Goal: Task Accomplishment & Management: Use online tool/utility

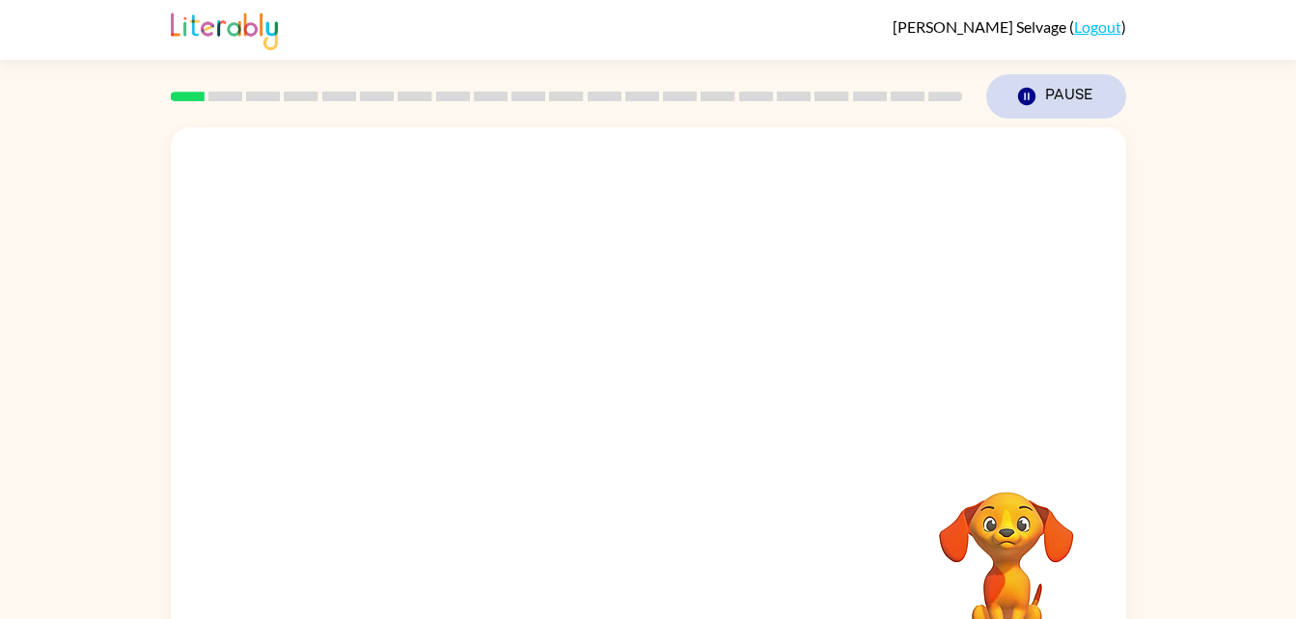
click at [1027, 94] on icon "Pause" at bounding box center [1026, 96] width 21 height 21
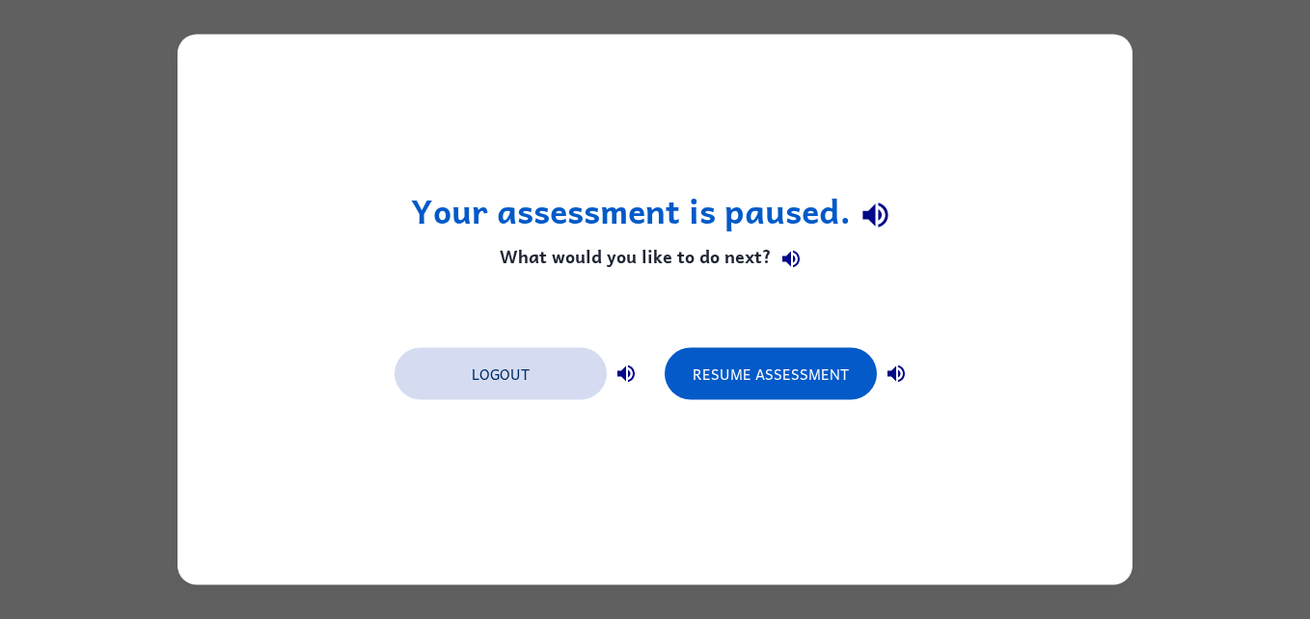
click at [539, 385] on button "Logout" at bounding box center [501, 374] width 212 height 52
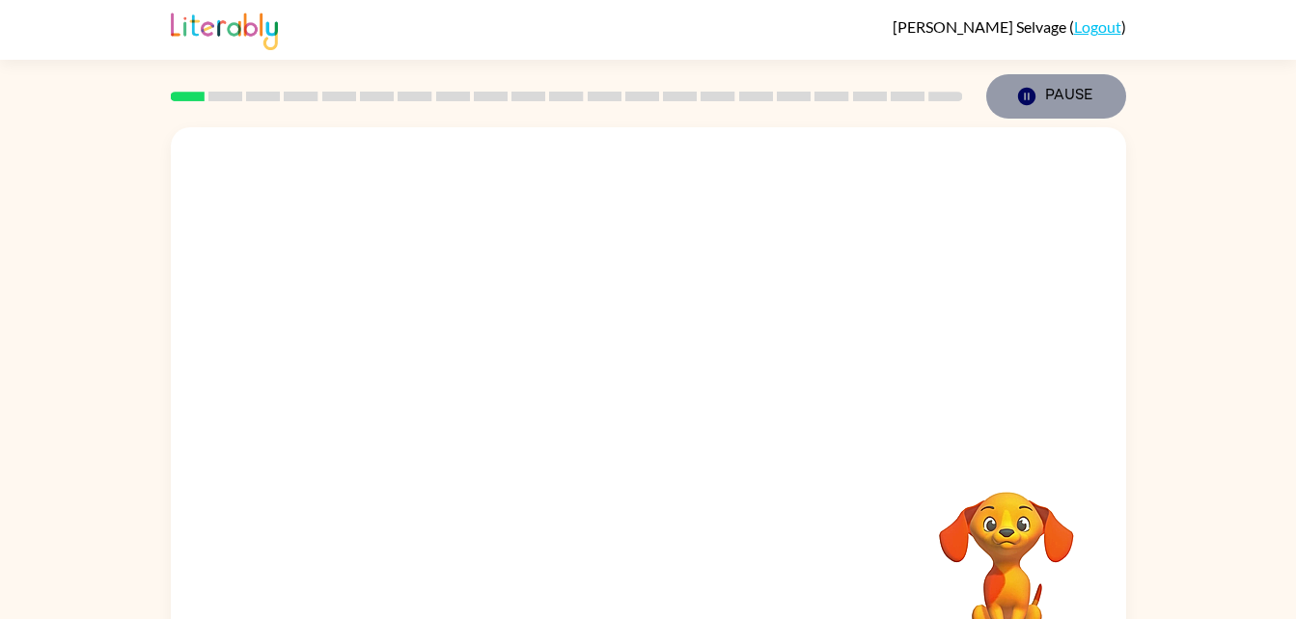
click at [1029, 106] on icon "Pause" at bounding box center [1026, 96] width 21 height 21
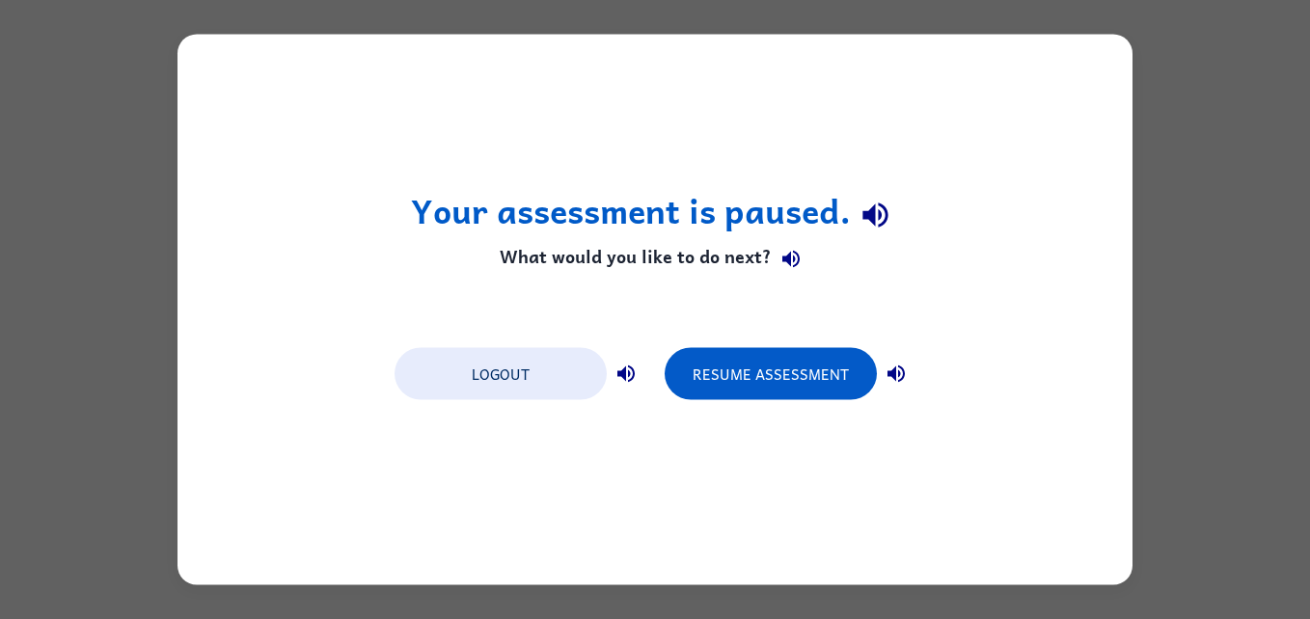
click at [1018, 243] on div "Your assessment is paused. What would you like to do next? Logout Resume Assess…" at bounding box center [655, 310] width 955 height 551
click at [771, 362] on button "Resume Assessment" at bounding box center [771, 374] width 212 height 52
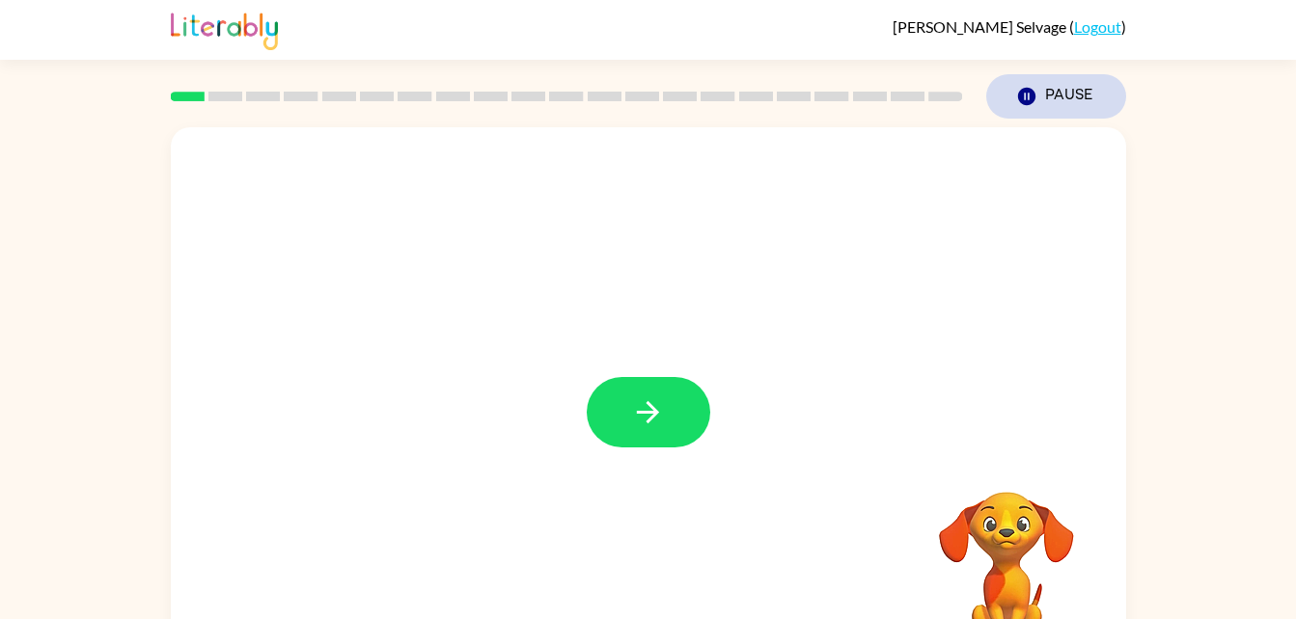
click at [1023, 103] on icon "button" at bounding box center [1025, 96] width 17 height 17
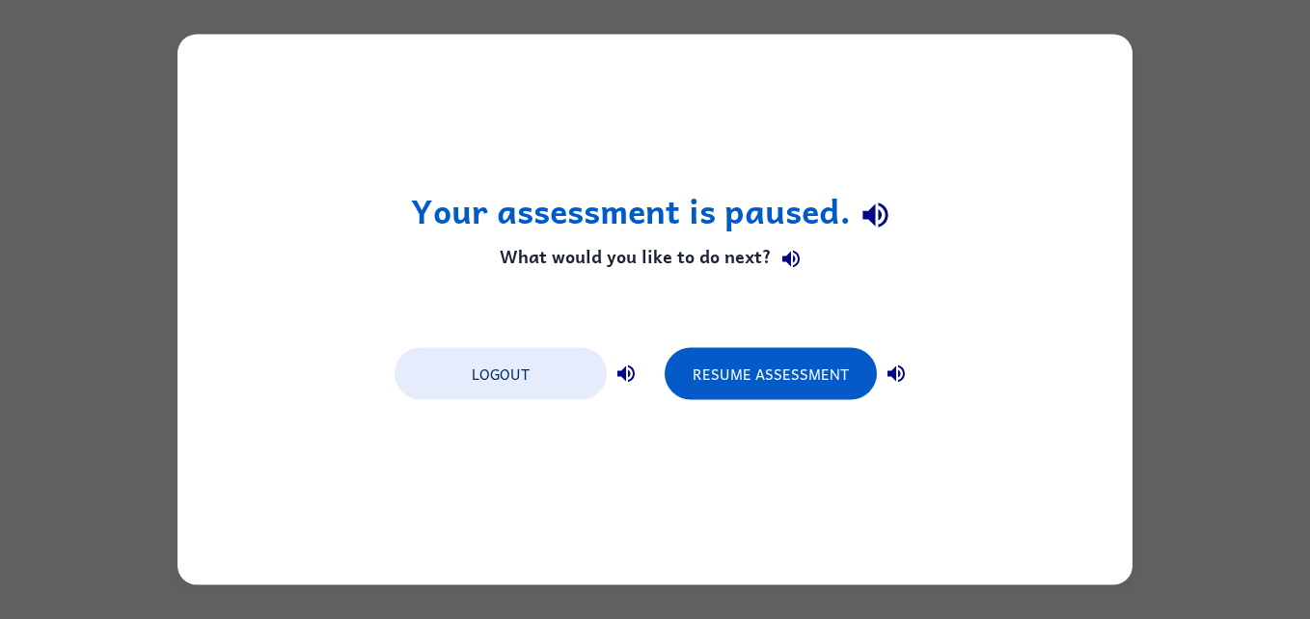
click at [1184, 157] on div "Your assessment is paused. What would you like to do next? Logout Resume Assess…" at bounding box center [655, 309] width 1310 height 619
click at [782, 356] on button "Resume Assessment" at bounding box center [771, 374] width 212 height 52
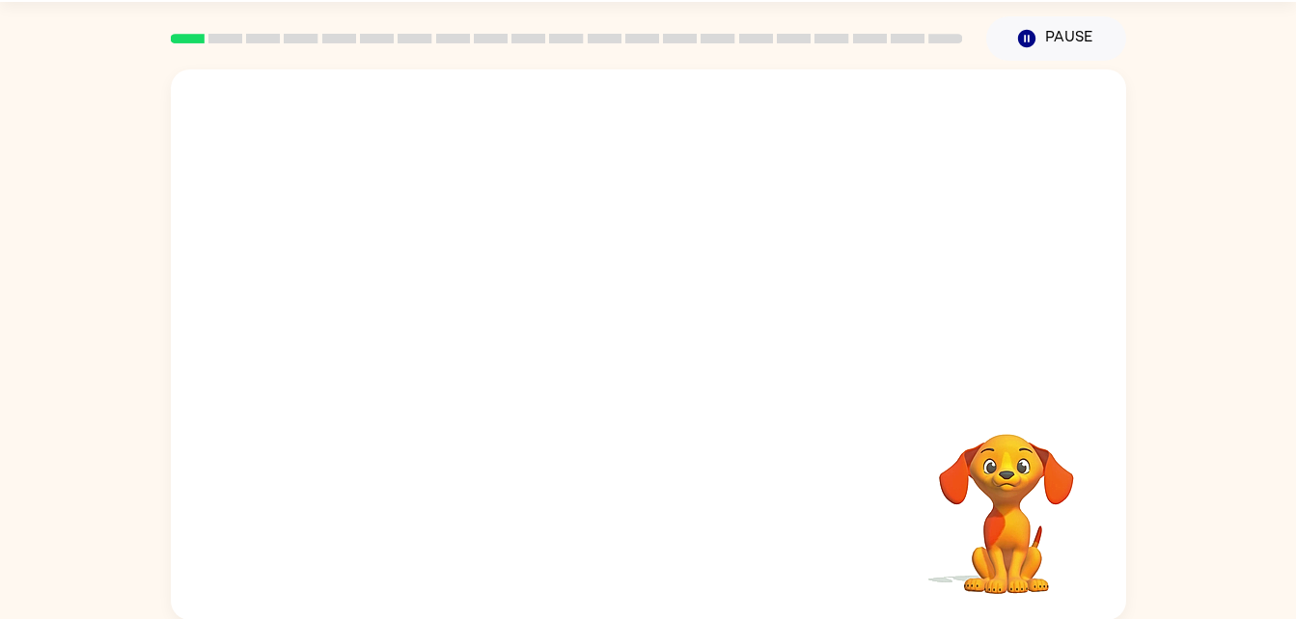
scroll to position [59, 0]
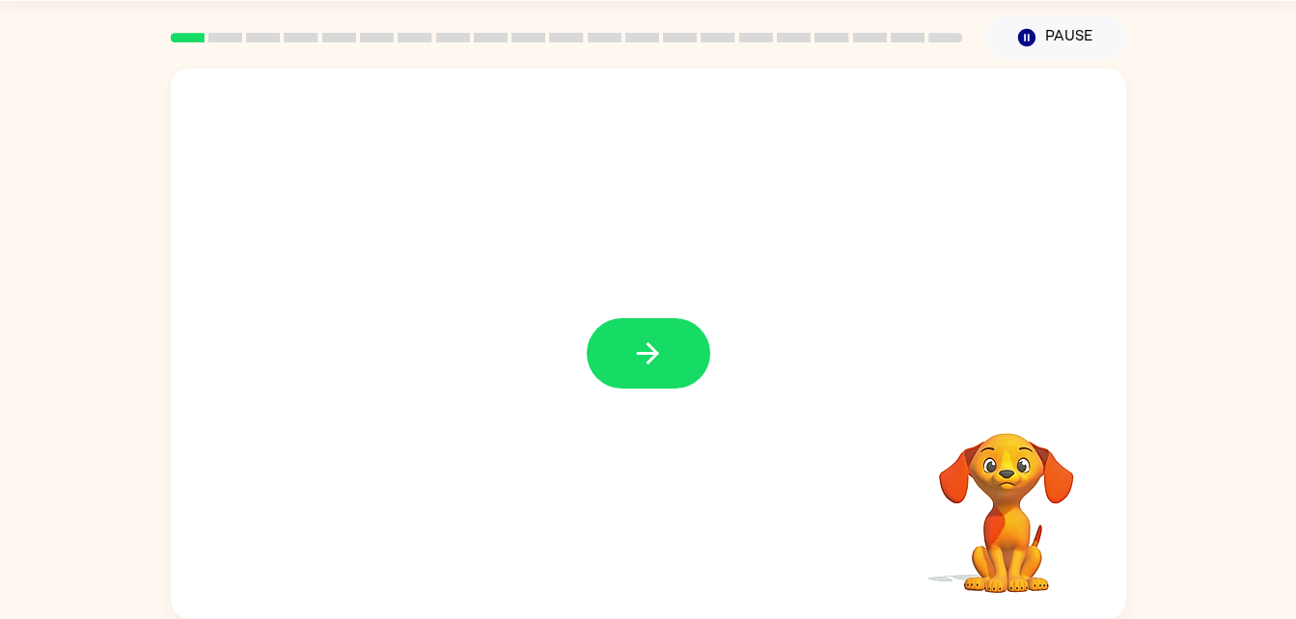
click at [707, 369] on div at bounding box center [648, 353] width 123 height 70
click at [635, 361] on icon "button" at bounding box center [648, 354] width 34 height 34
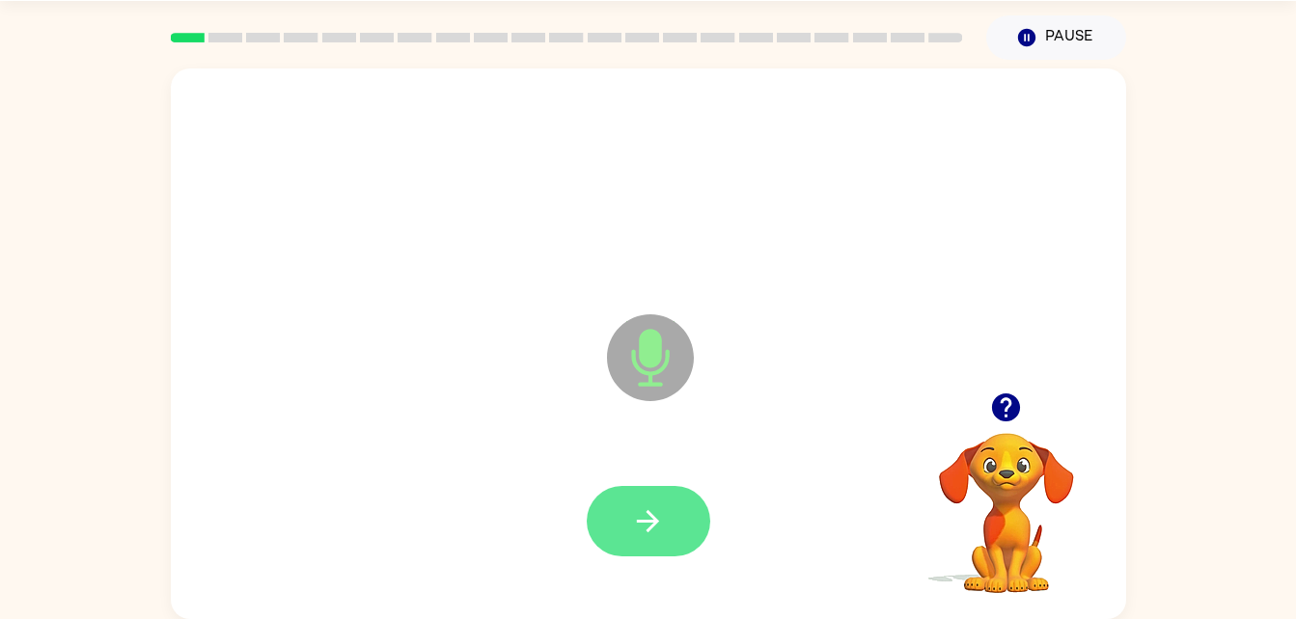
click at [632, 525] on icon "button" at bounding box center [648, 522] width 34 height 34
click at [644, 536] on icon "button" at bounding box center [648, 522] width 34 height 34
click at [651, 541] on button "button" at bounding box center [648, 521] width 123 height 70
click at [653, 547] on button "button" at bounding box center [648, 521] width 123 height 70
click at [627, 572] on div at bounding box center [648, 522] width 916 height 158
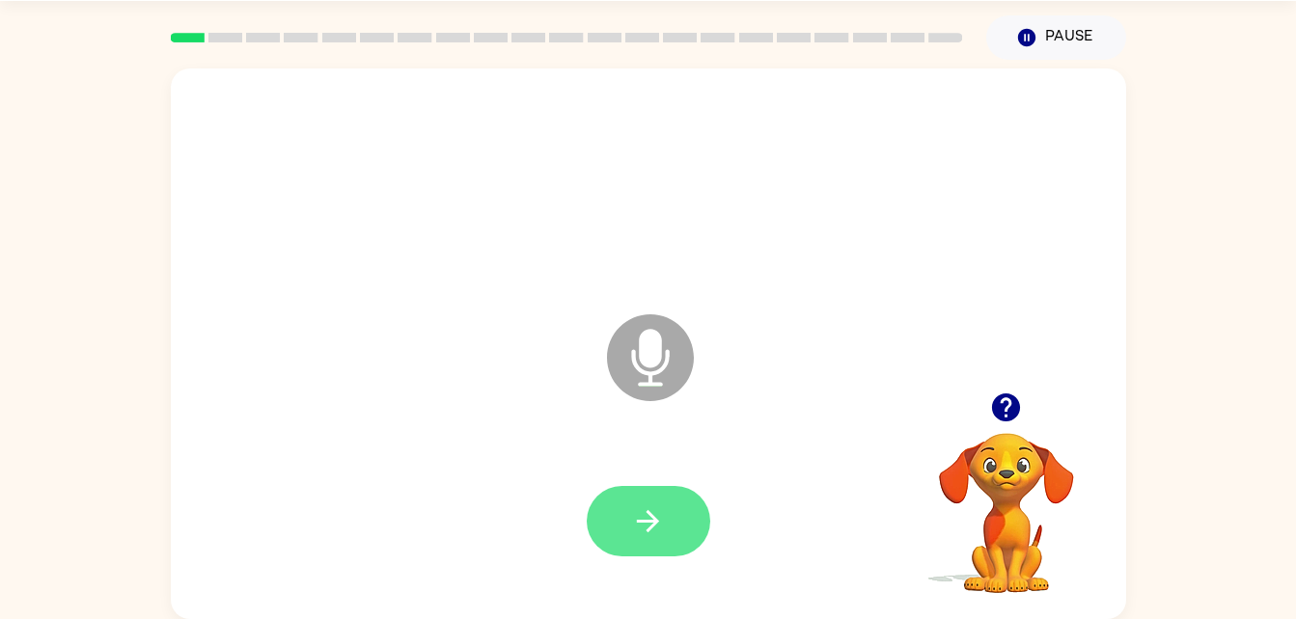
click at [644, 514] on icon "button" at bounding box center [648, 522] width 34 height 34
click at [637, 517] on icon "button" at bounding box center [648, 522] width 34 height 34
click at [682, 521] on button "button" at bounding box center [648, 521] width 123 height 70
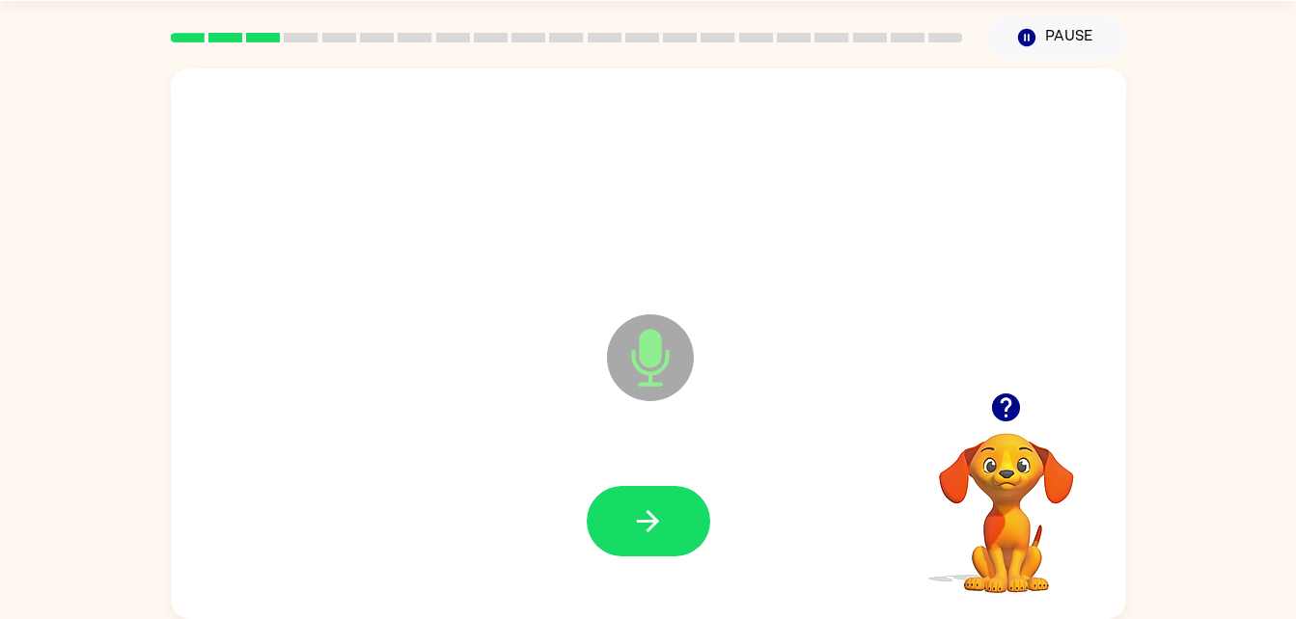
click at [994, 402] on icon "button" at bounding box center [1006, 408] width 28 height 28
click at [655, 519] on icon "button" at bounding box center [648, 521] width 22 height 22
click at [624, 540] on button "button" at bounding box center [648, 521] width 123 height 70
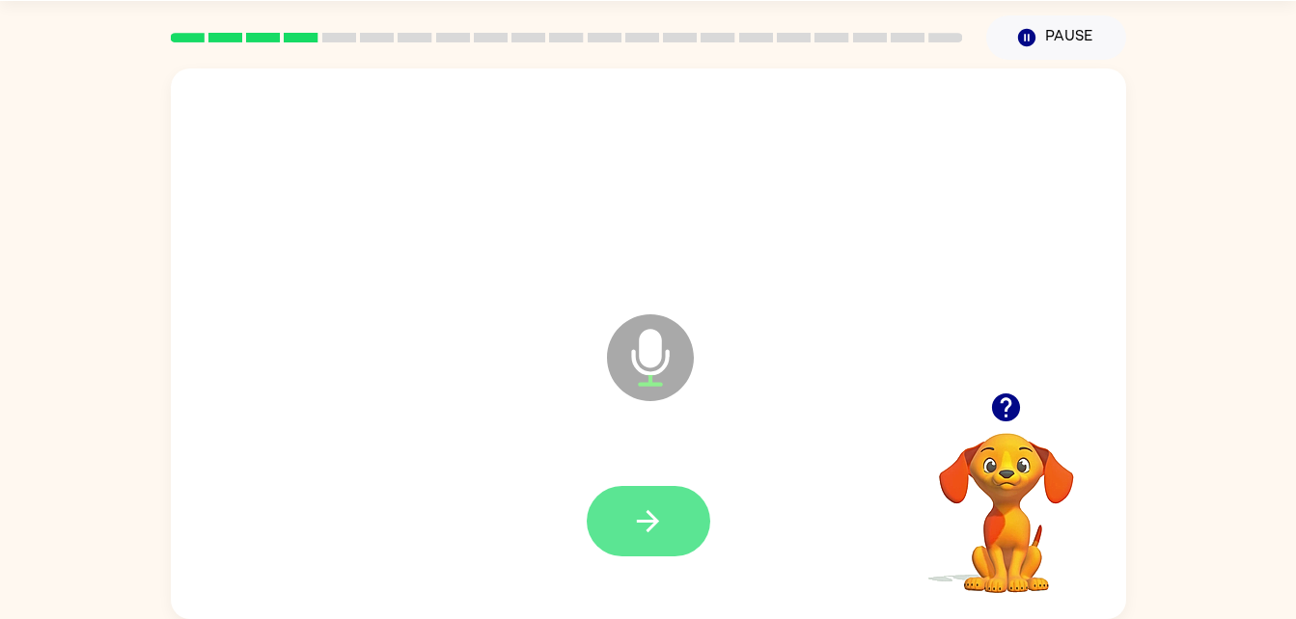
click at [623, 541] on button "button" at bounding box center [648, 521] width 123 height 70
click at [617, 541] on button "button" at bounding box center [648, 521] width 123 height 70
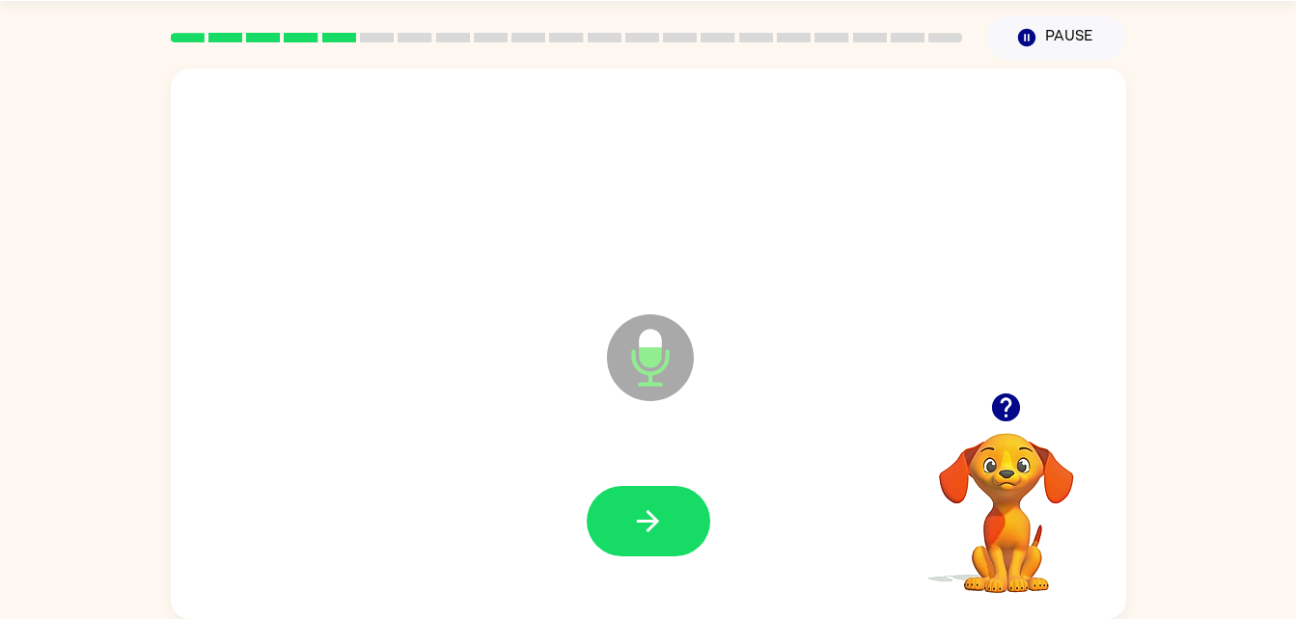
click at [982, 446] on video "Your browser must support playing .mp4 files to use Literably. Please try using…" at bounding box center [1006, 499] width 193 height 193
click at [1007, 407] on icon "button" at bounding box center [1006, 408] width 34 height 34
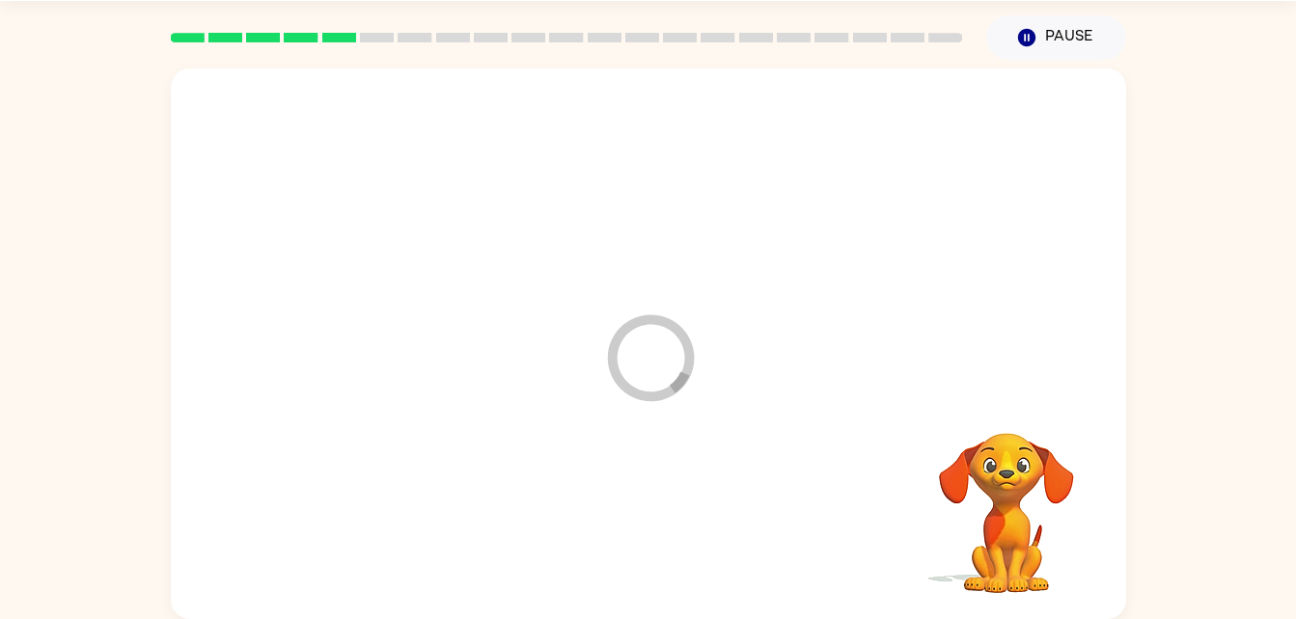
click at [638, 529] on div at bounding box center [648, 522] width 916 height 158
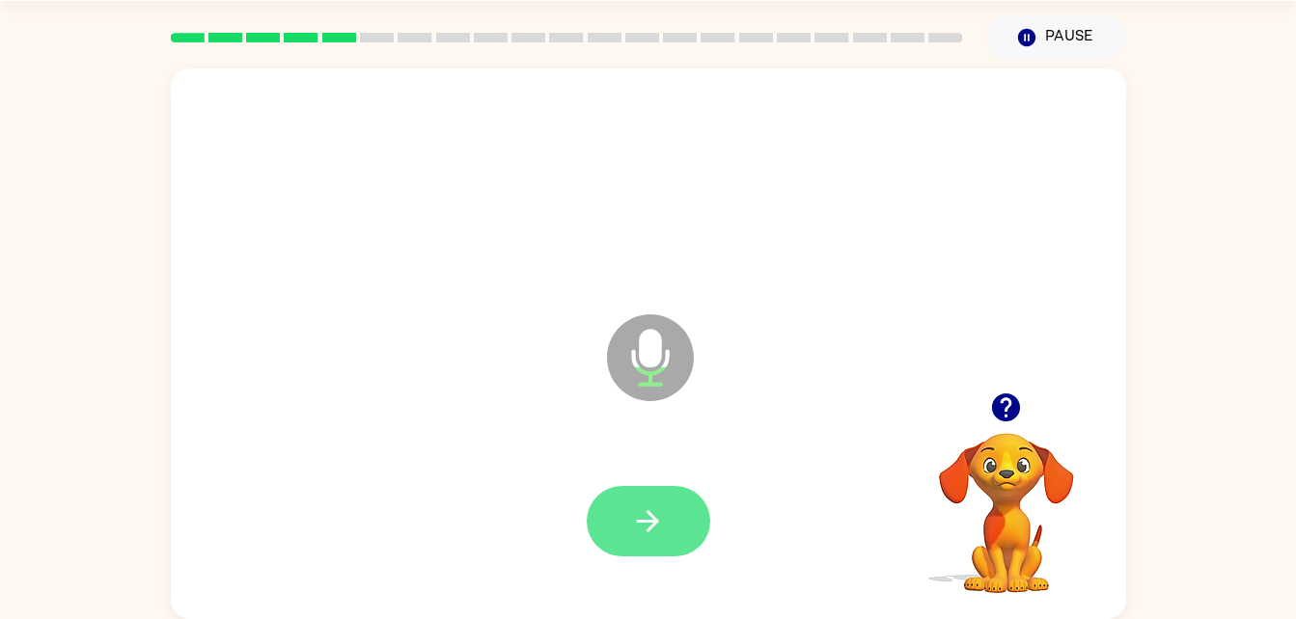
click at [652, 533] on icon "button" at bounding box center [648, 522] width 34 height 34
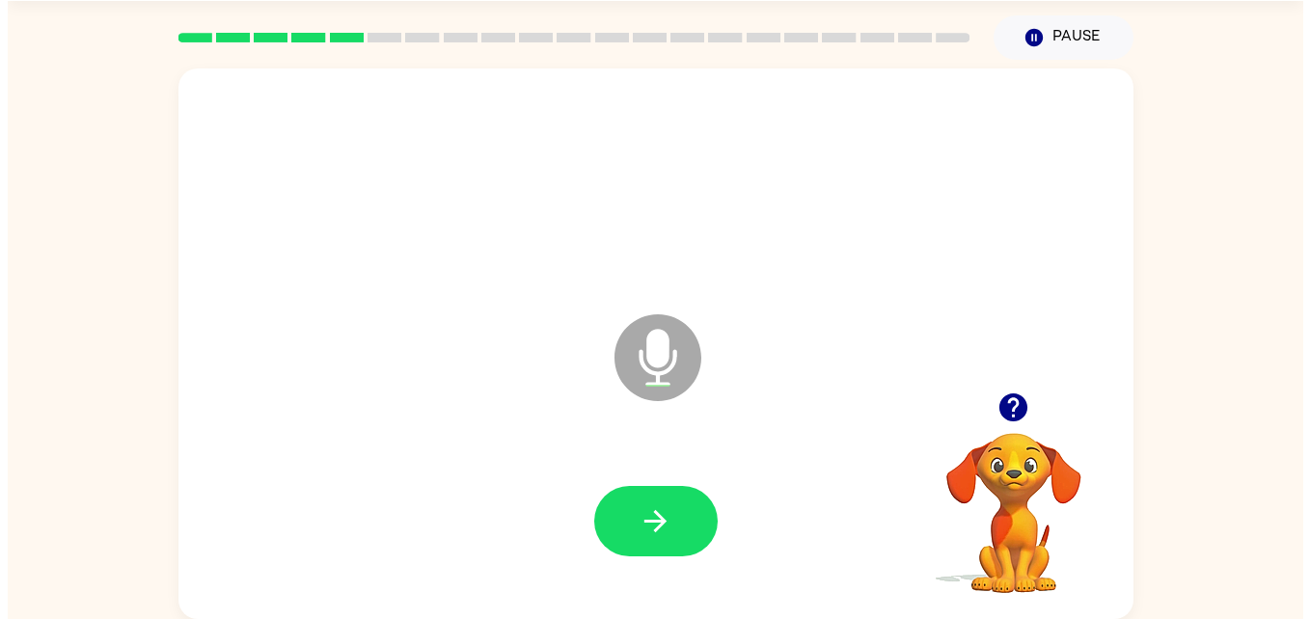
scroll to position [0, 0]
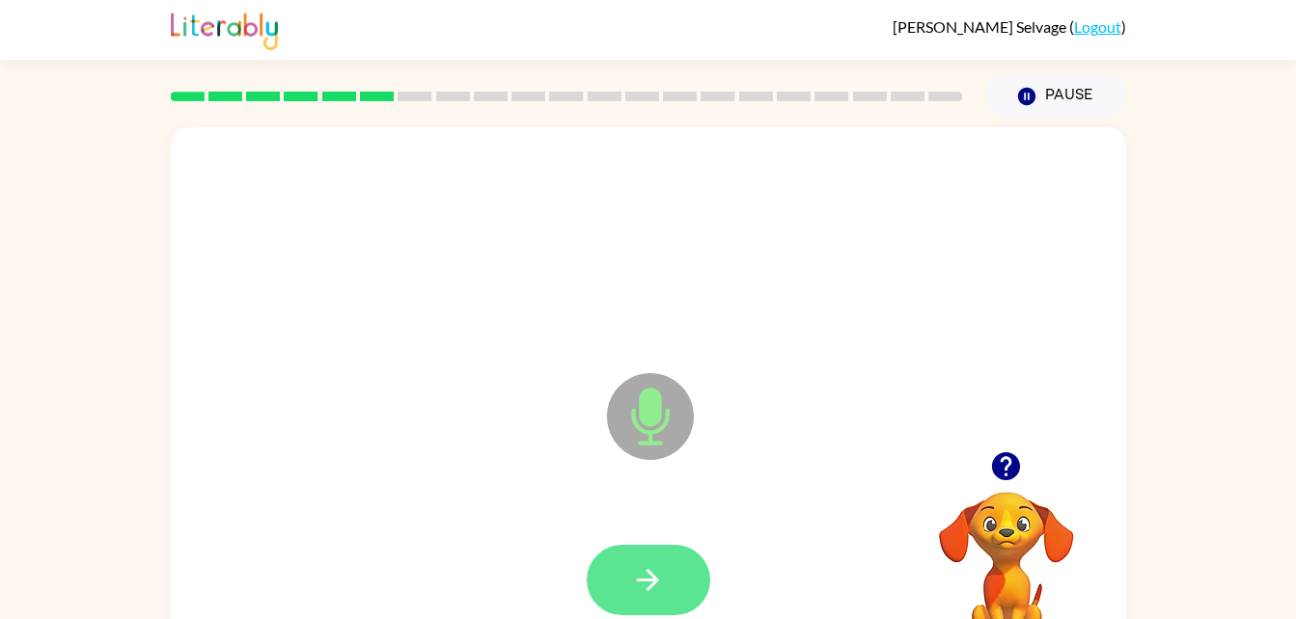
click at [660, 611] on button "button" at bounding box center [648, 580] width 123 height 70
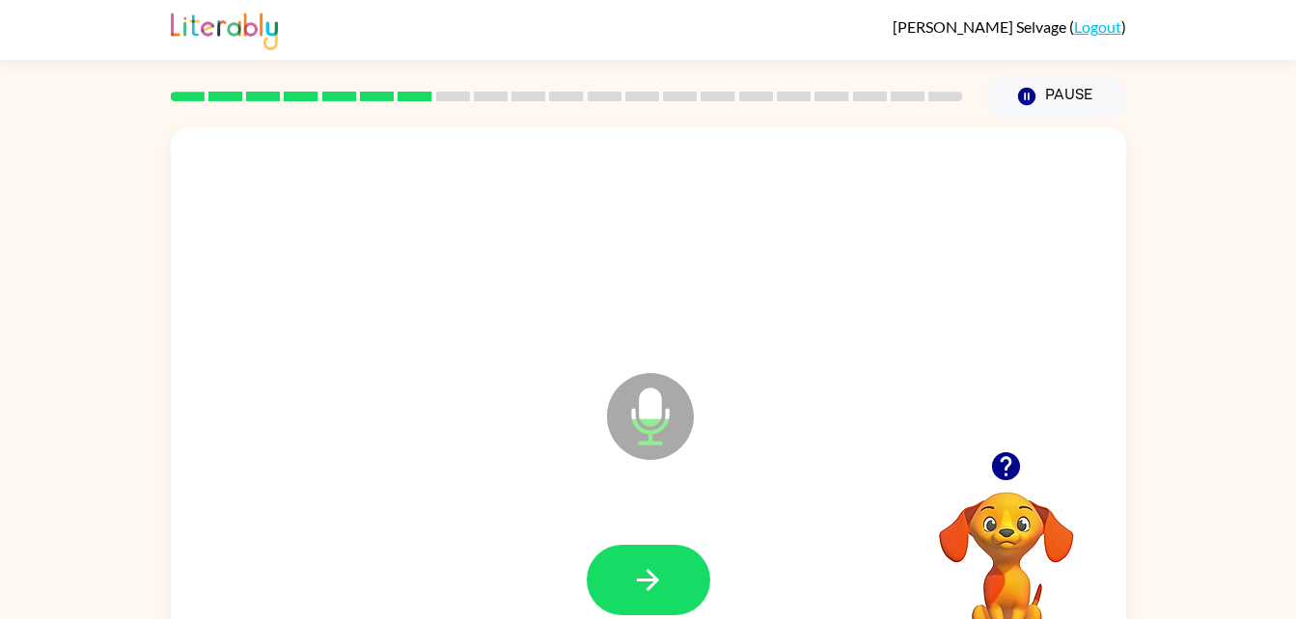
click at [998, 456] on icon "button" at bounding box center [1006, 466] width 28 height 28
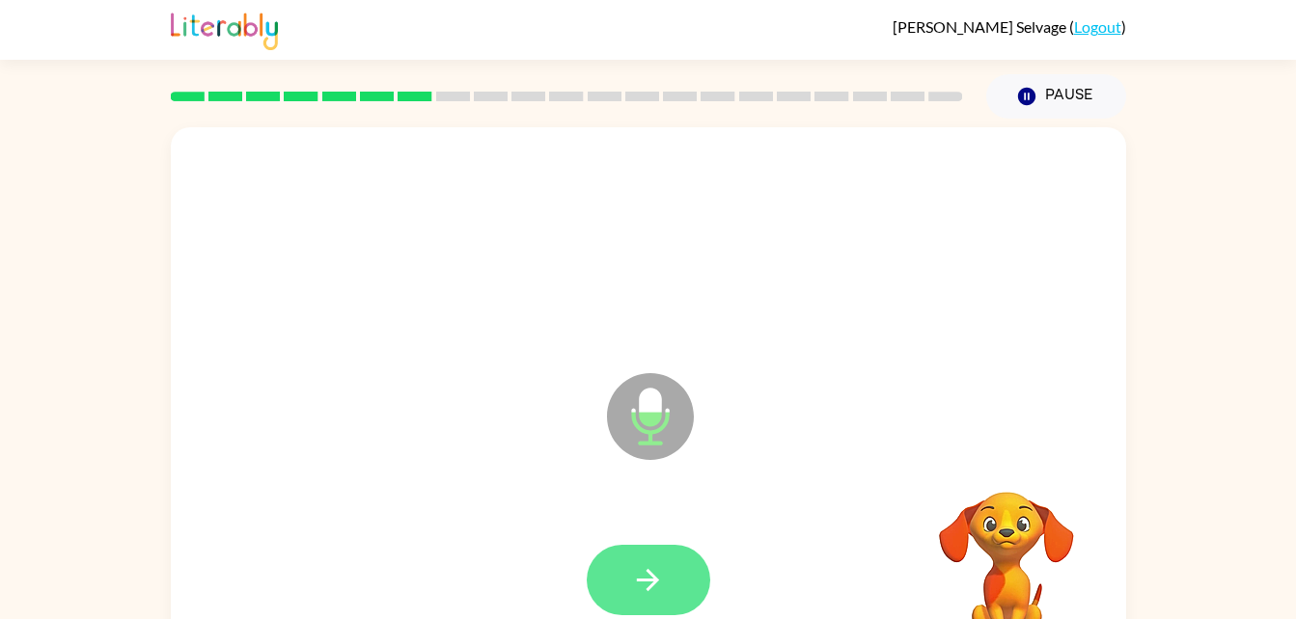
click at [651, 574] on icon "button" at bounding box center [648, 580] width 22 height 22
click at [607, 567] on button "button" at bounding box center [648, 580] width 123 height 70
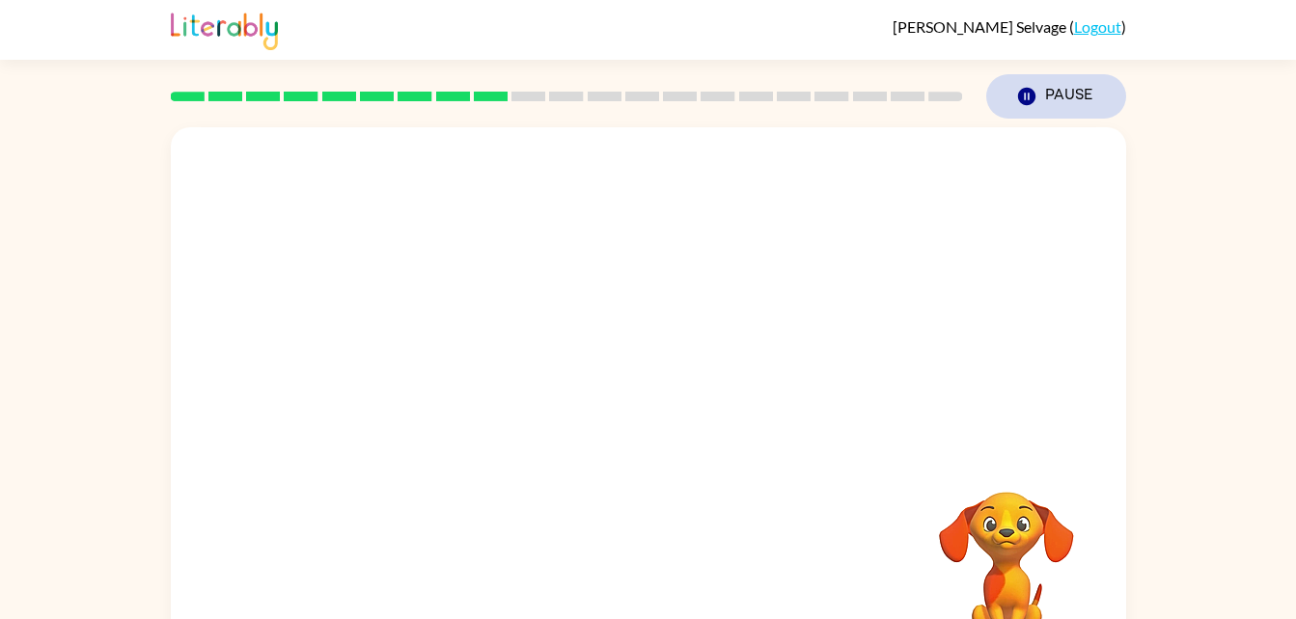
click at [1016, 102] on icon "Pause" at bounding box center [1026, 96] width 21 height 21
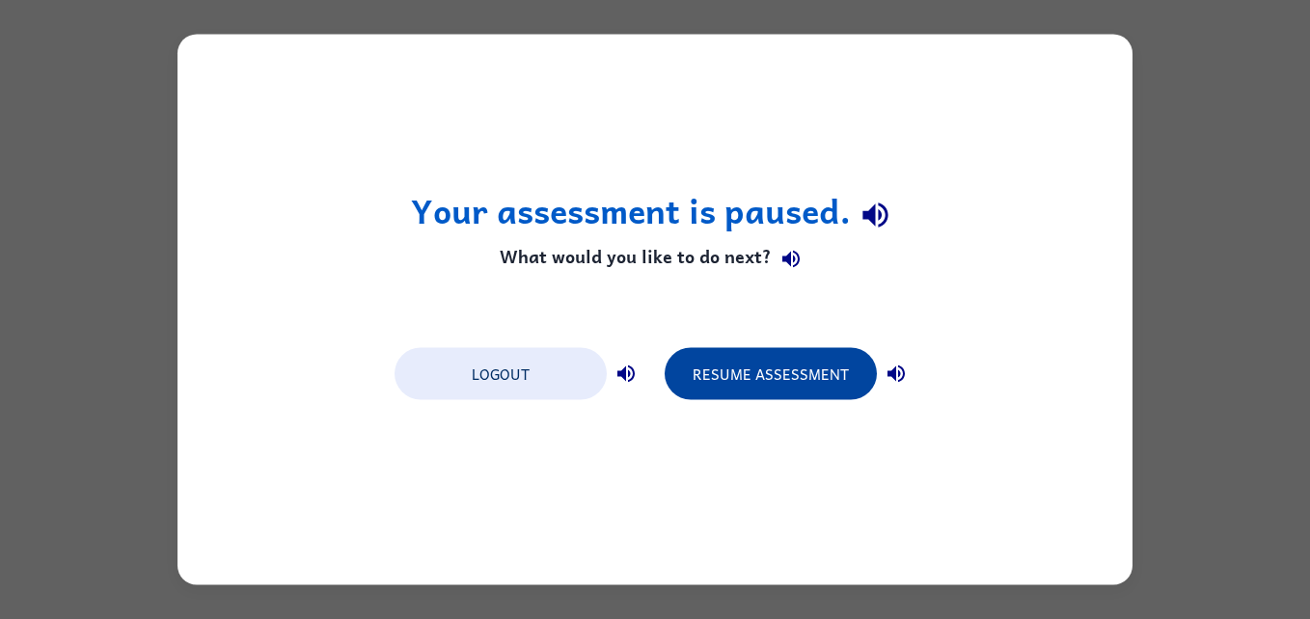
click at [783, 372] on button "Resume Assessment" at bounding box center [771, 374] width 212 height 52
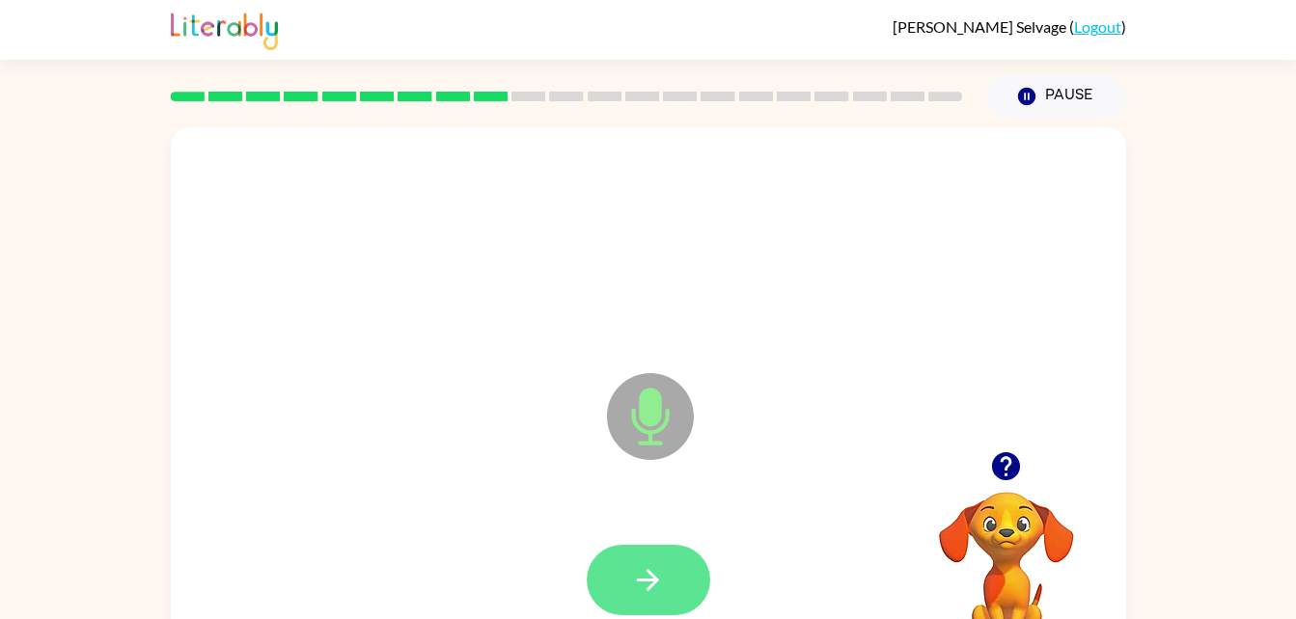
click at [660, 594] on icon "button" at bounding box center [648, 580] width 34 height 34
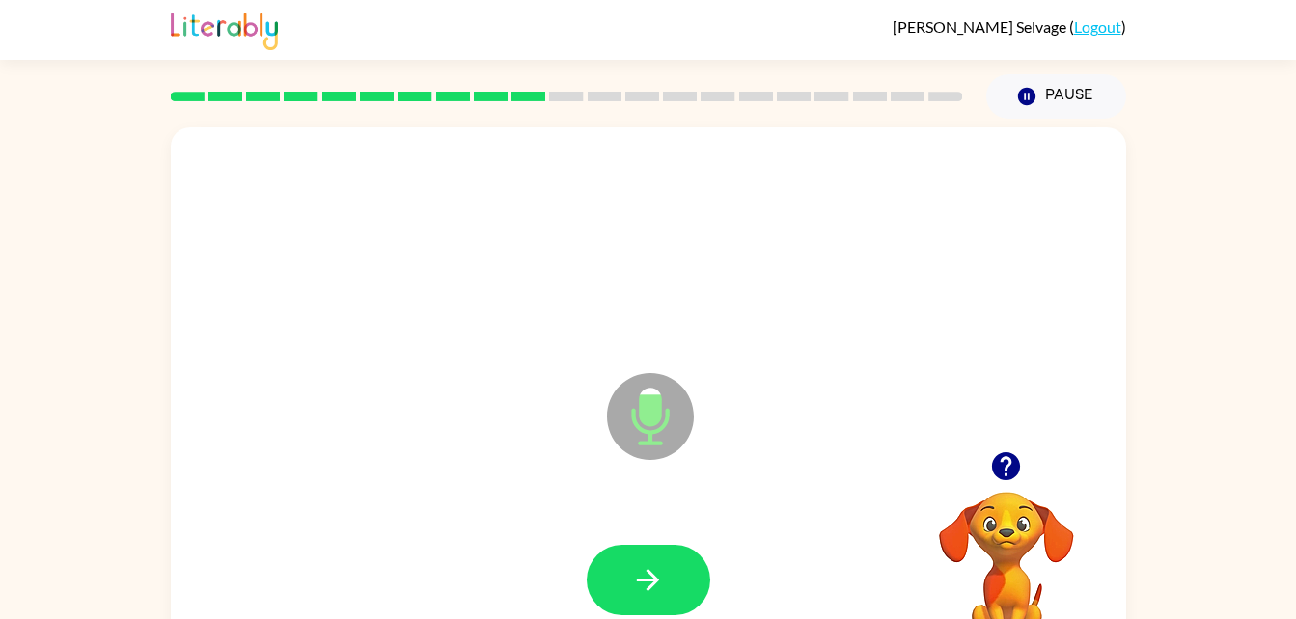
click at [1026, 470] on button "button" at bounding box center [1005, 466] width 49 height 49
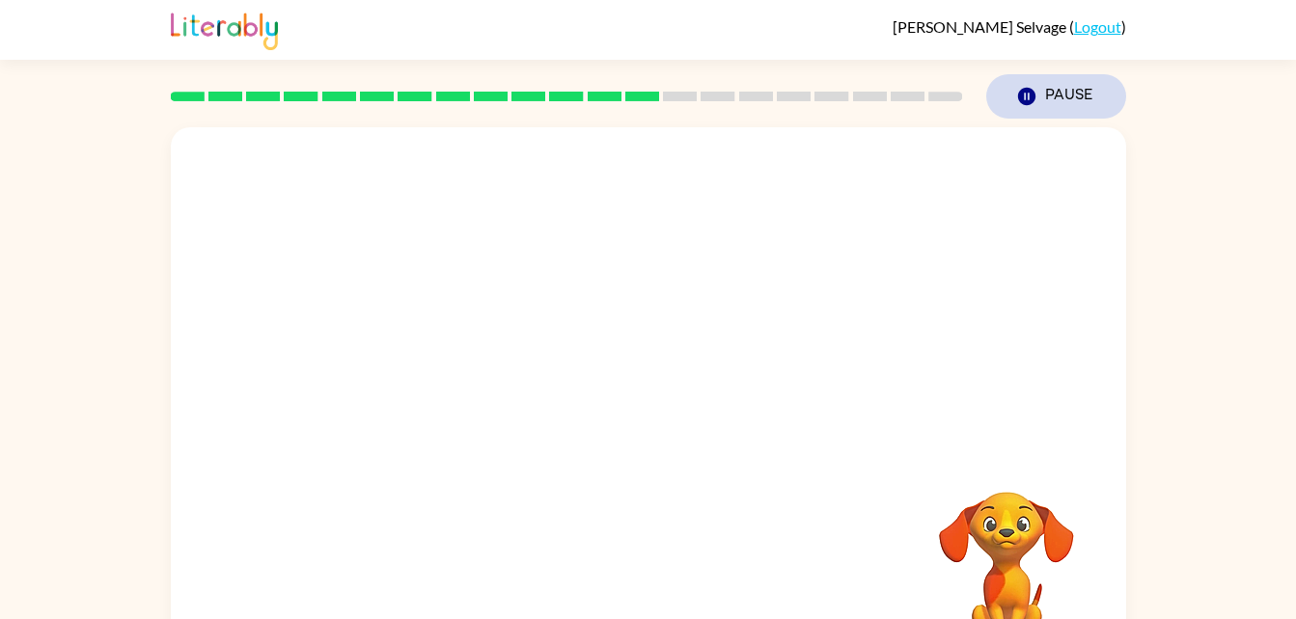
click at [1018, 119] on button "Pause Pause" at bounding box center [1056, 96] width 140 height 44
